Goal: Information Seeking & Learning: Learn about a topic

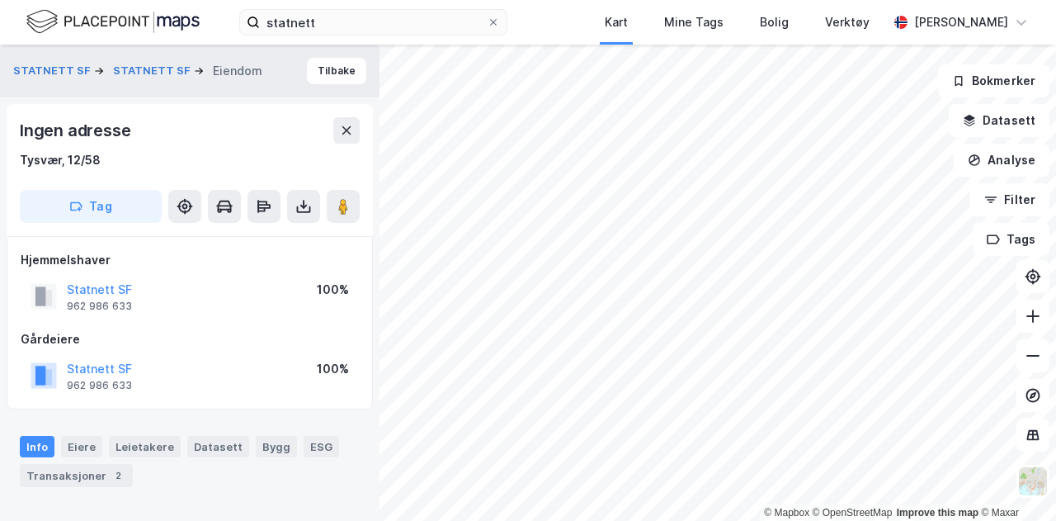
scroll to position [3, 0]
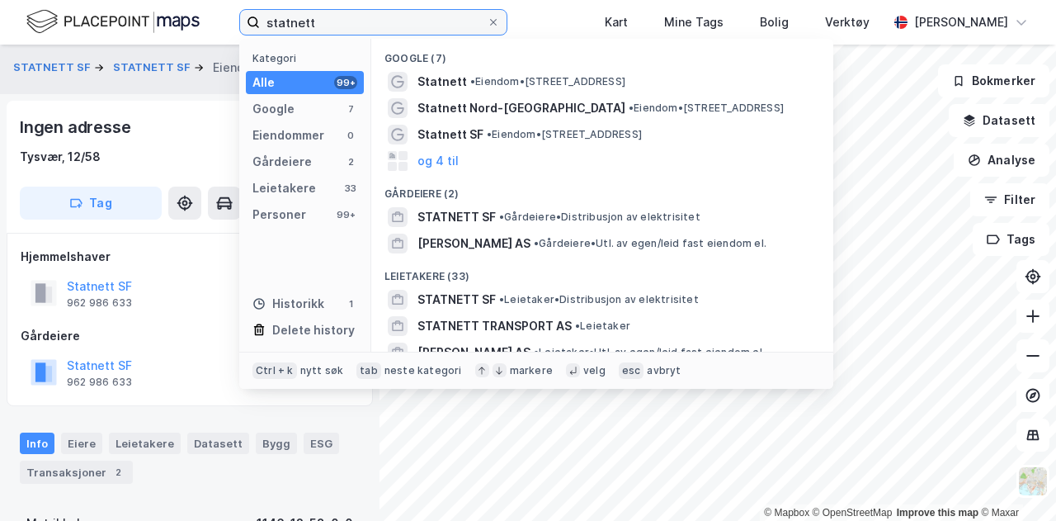
click at [328, 17] on input "statnett" at bounding box center [373, 22] width 227 height 25
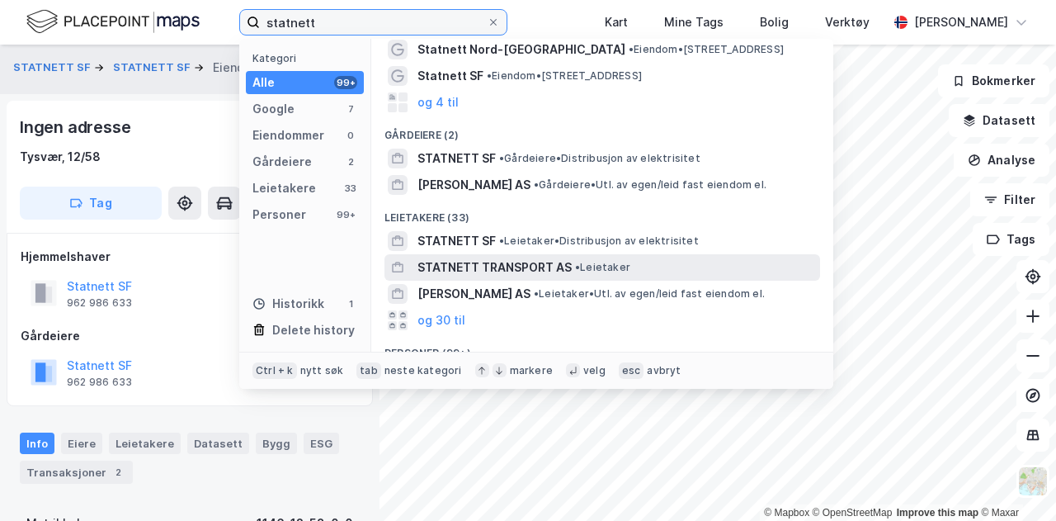
scroll to position [83, 0]
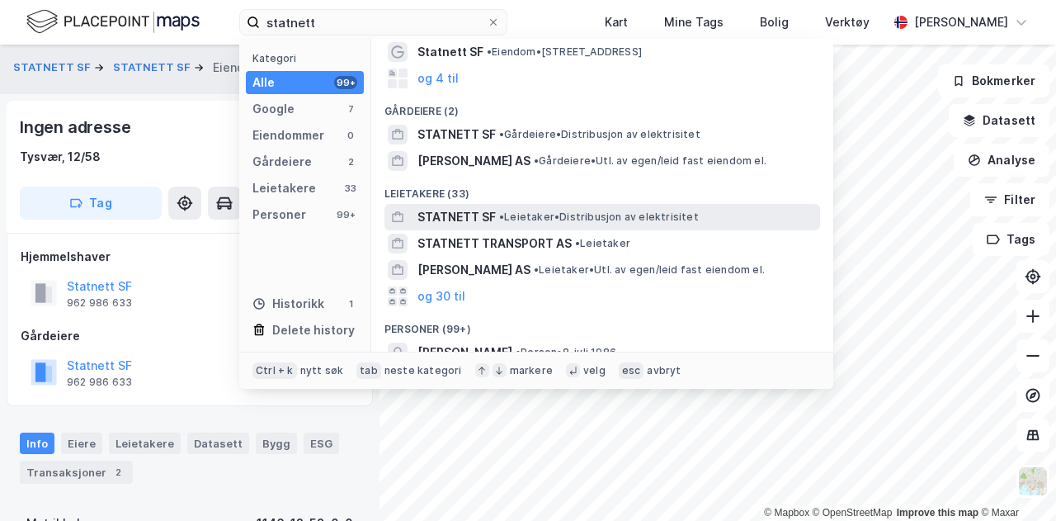
click at [545, 210] on span "• Leietaker • Distribusjon av elektrisitet" at bounding box center [599, 216] width 200 height 13
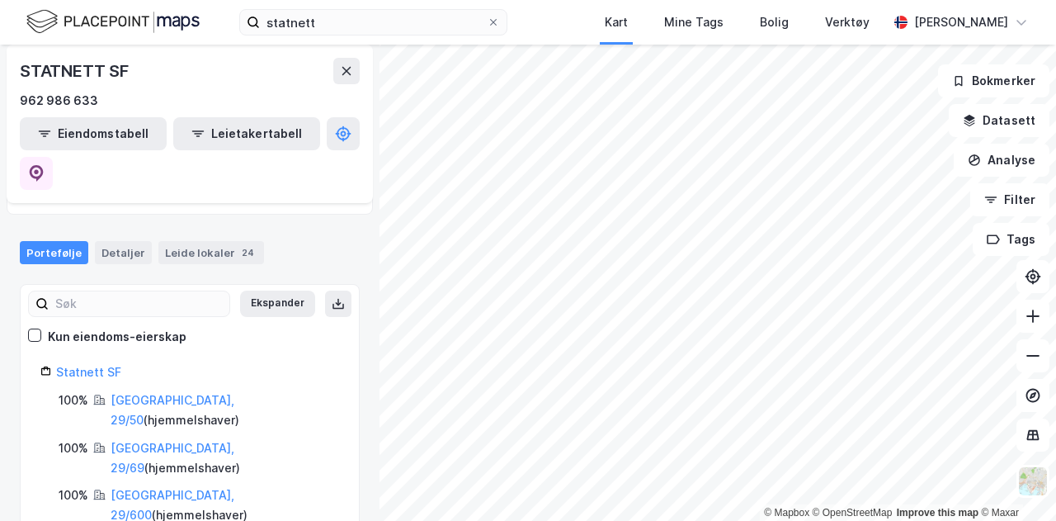
scroll to position [165, 0]
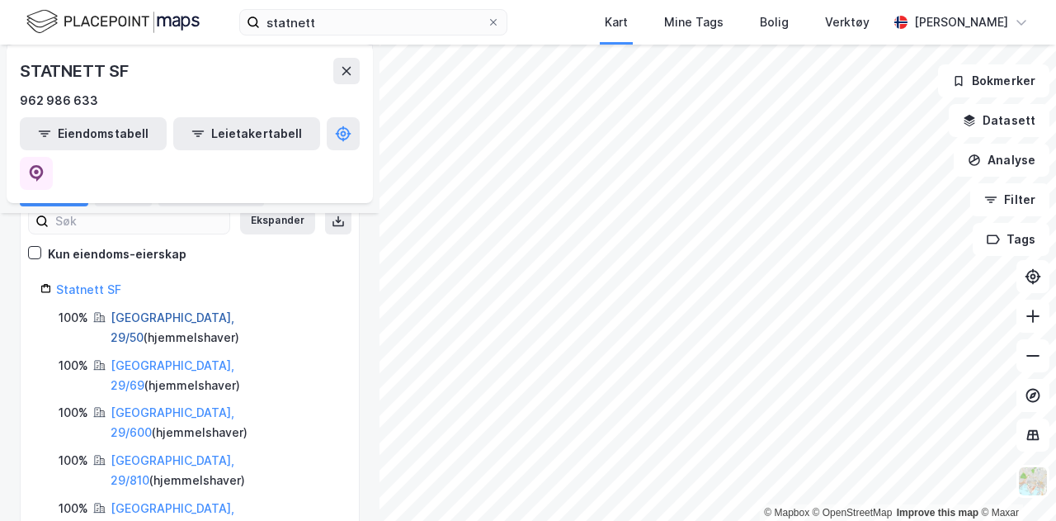
click at [145, 310] on link "[GEOGRAPHIC_DATA], 29/50" at bounding box center [173, 327] width 124 height 34
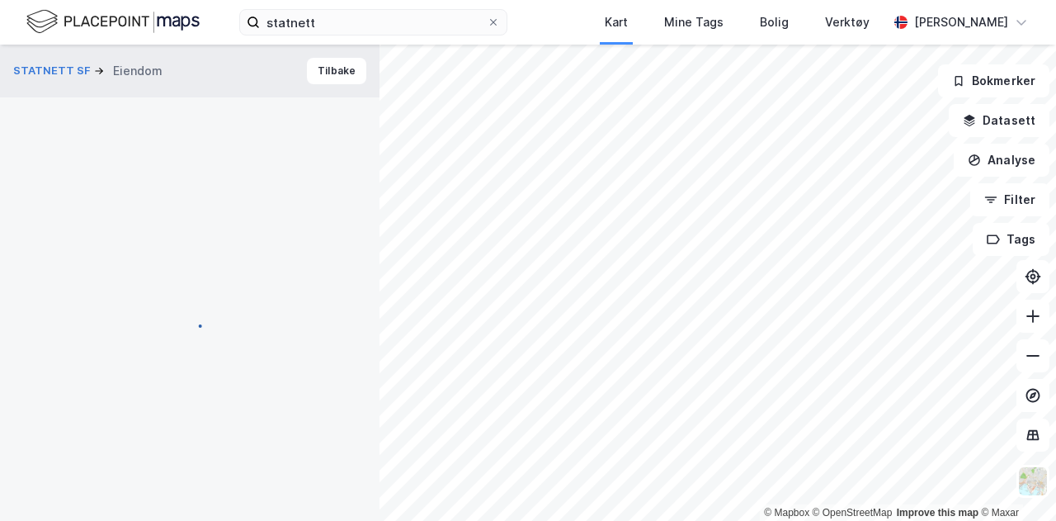
scroll to position [3, 0]
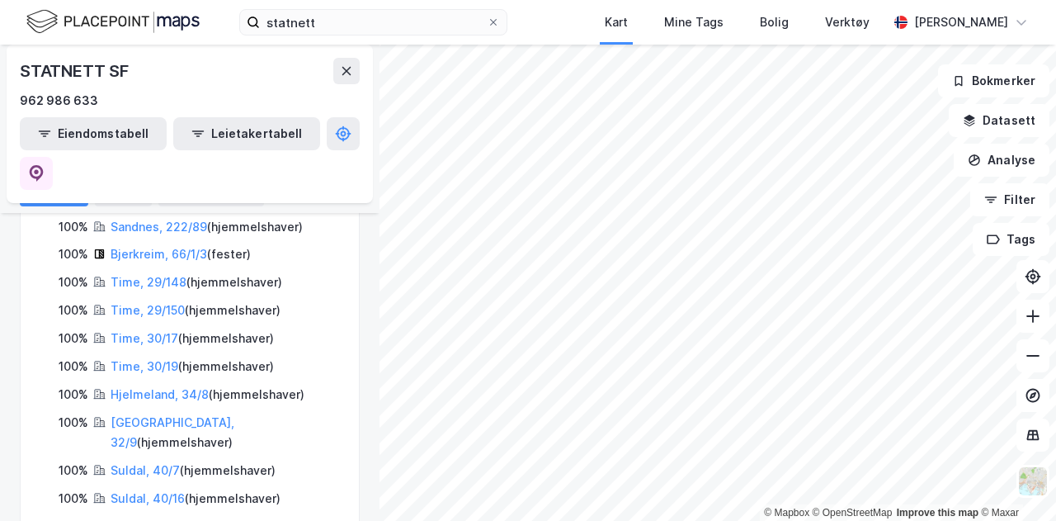
scroll to position [1371, 0]
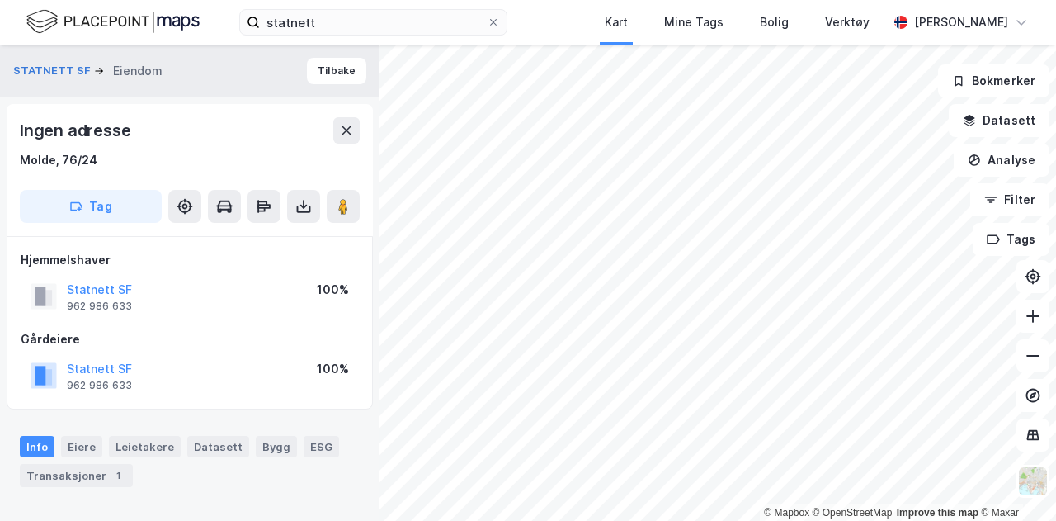
scroll to position [3, 0]
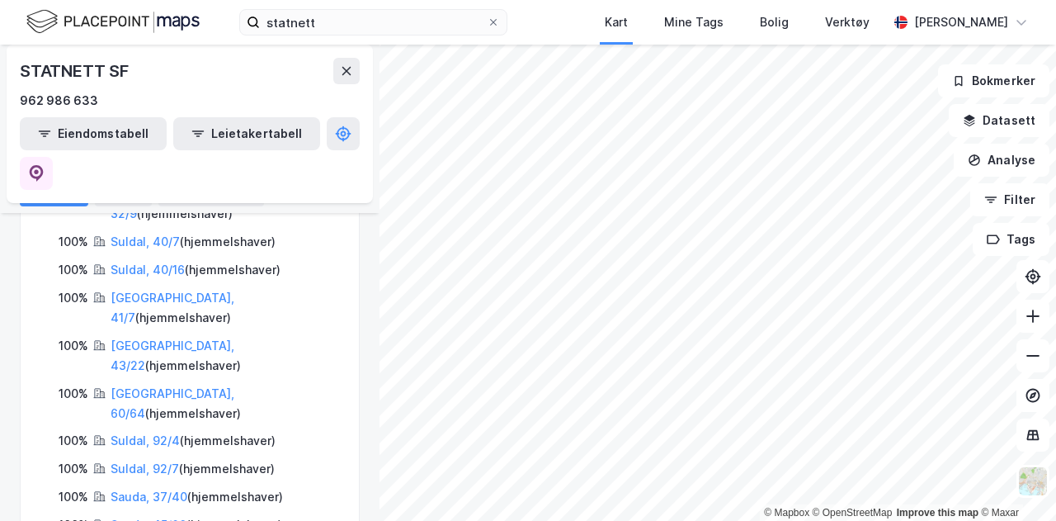
scroll to position [1371, 0]
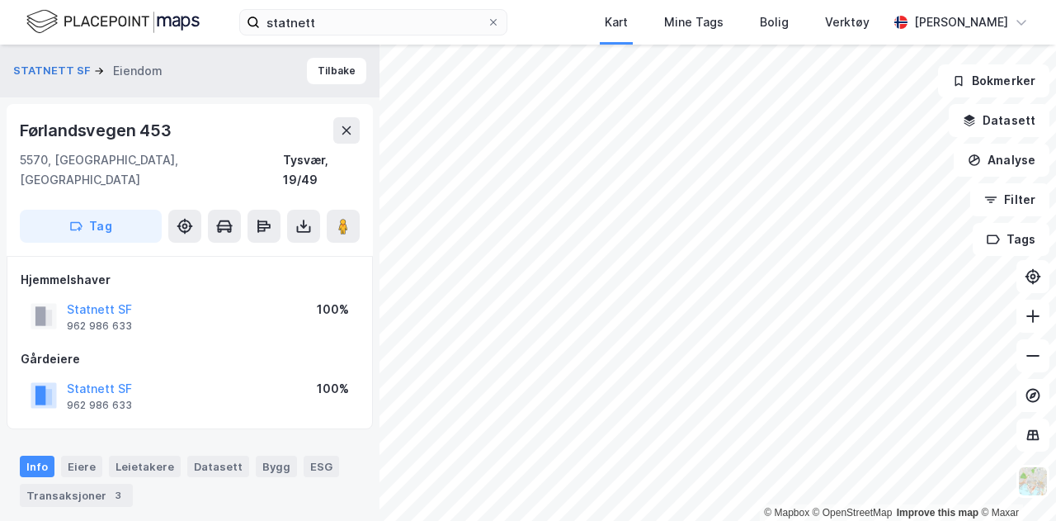
scroll to position [3, 0]
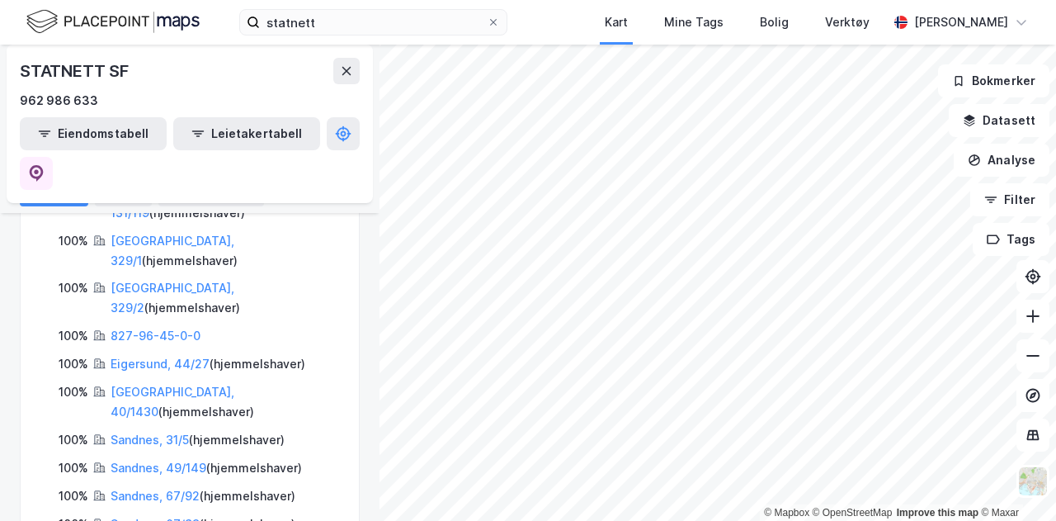
scroll to position [743, 0]
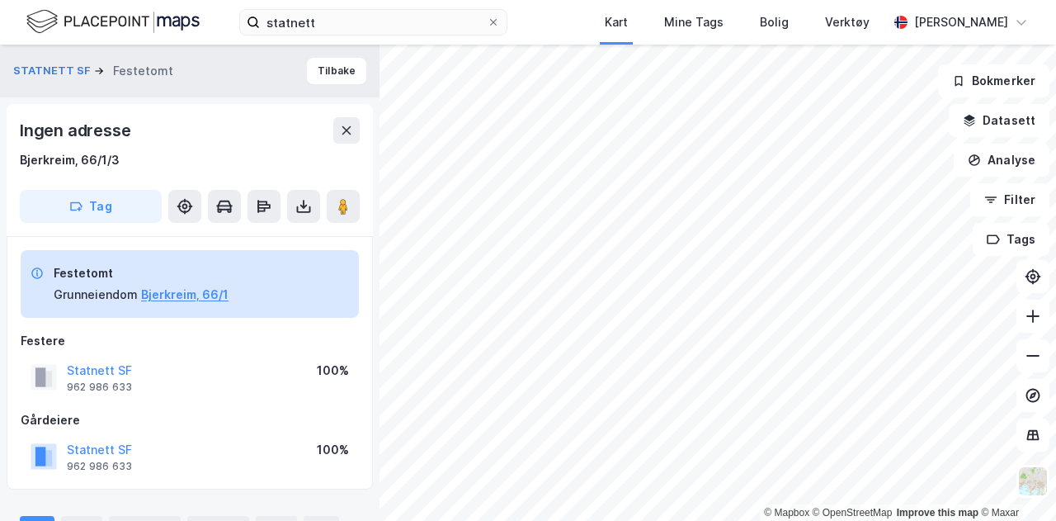
scroll to position [3, 0]
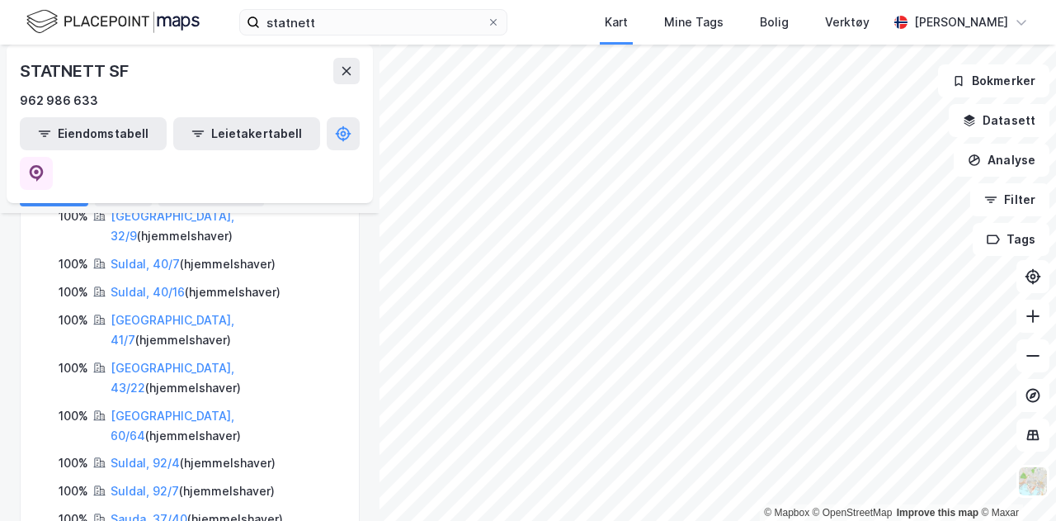
scroll to position [1371, 0]
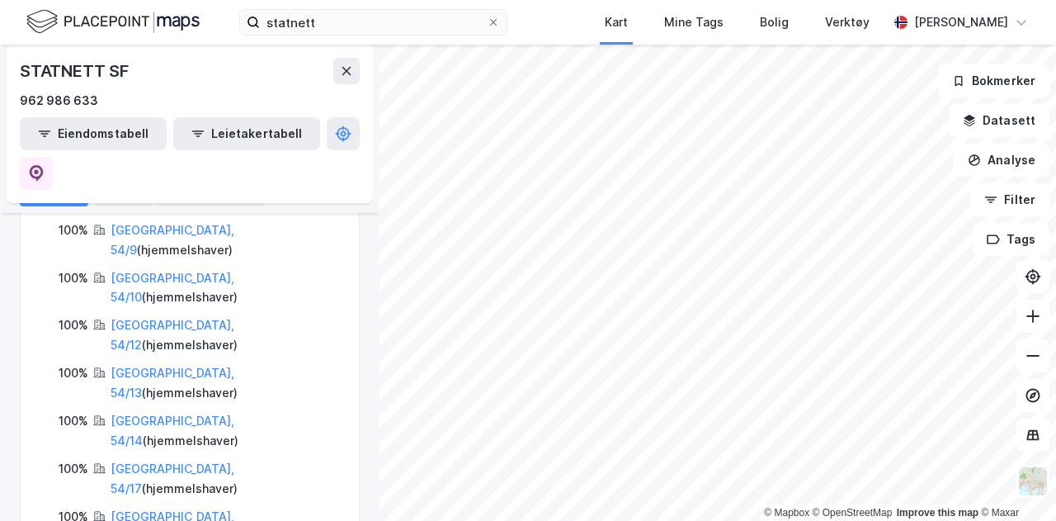
scroll to position [2444, 0]
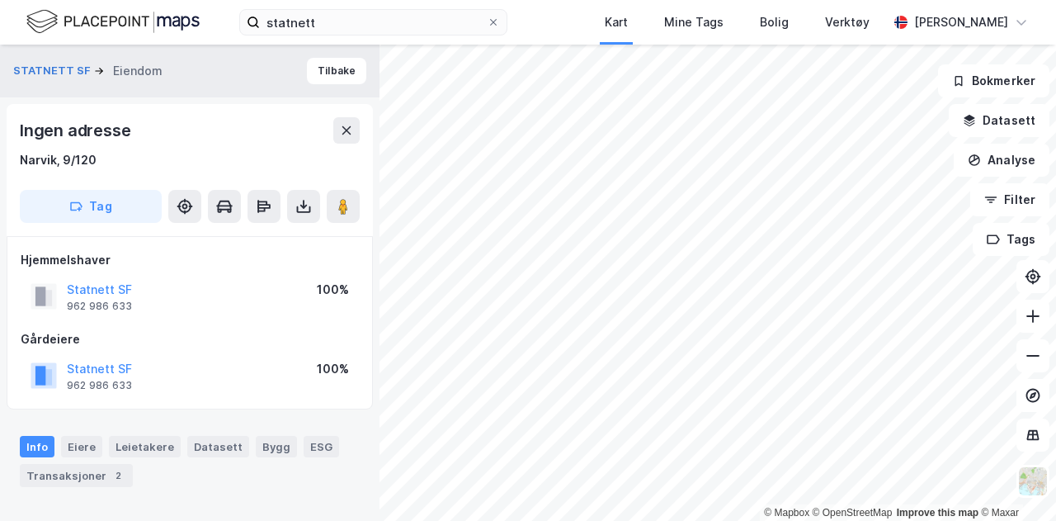
scroll to position [3, 0]
